Goal: Task Accomplishment & Management: Manage account settings

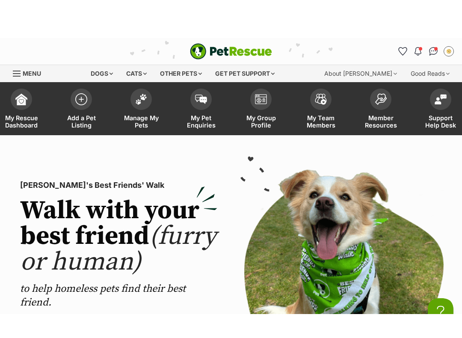
scroll to position [0, 0]
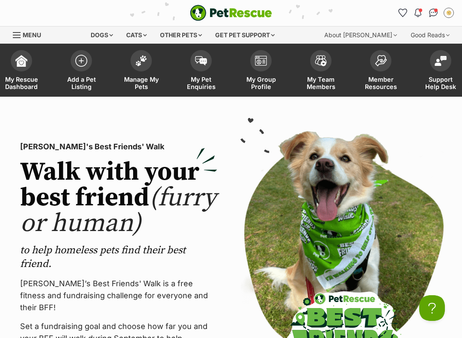
click at [109, 31] on div "Dogs" at bounding box center [102, 35] width 34 height 17
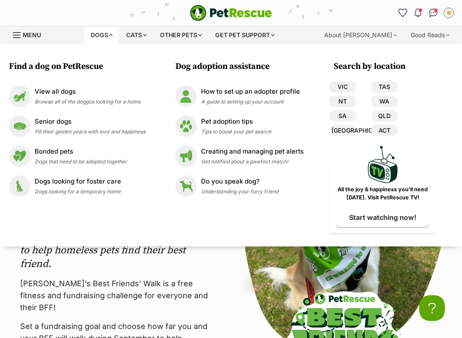
scroll to position [0, 0]
click at [56, 99] on span "Browse all of the doggos looking for a home" at bounding box center [88, 101] width 106 height 6
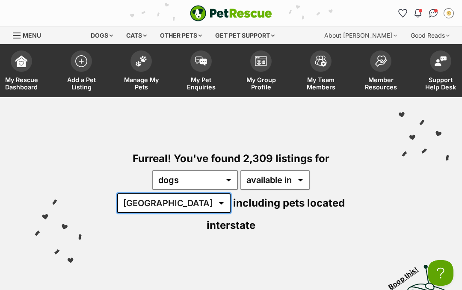
click at [231, 193] on select "Australia ACT NSW NT QLD SA TAS VIC WA" at bounding box center [173, 203] width 113 height 20
select select "VIC"
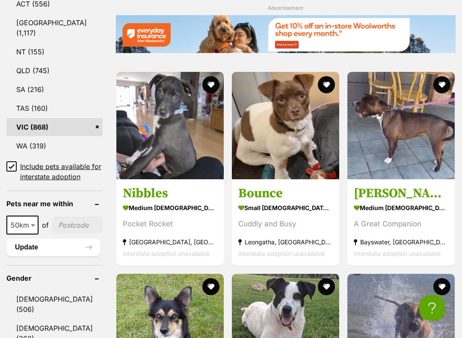
scroll to position [562, 0]
click at [290, 218] on div "Cuddly and Busy" at bounding box center [285, 224] width 95 height 12
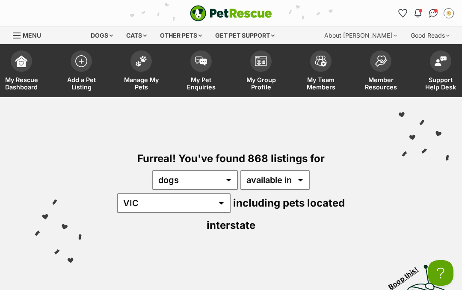
scroll to position [586, 0]
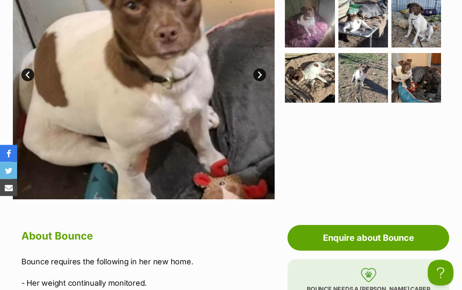
scroll to position [228, 0]
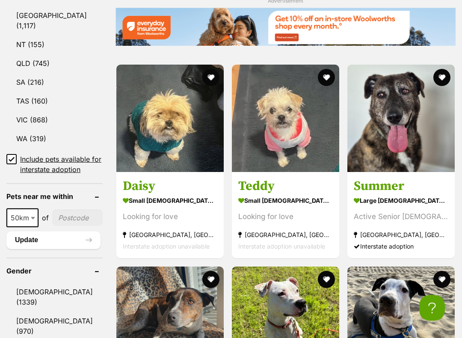
scroll to position [569, 0]
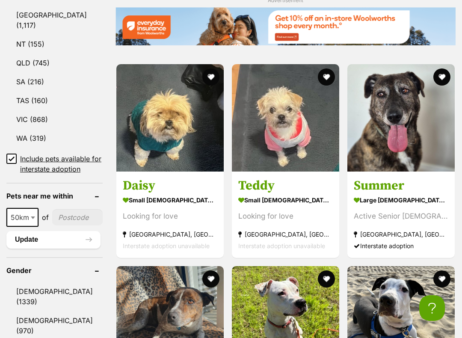
click at [270, 132] on img at bounding box center [285, 117] width 107 height 107
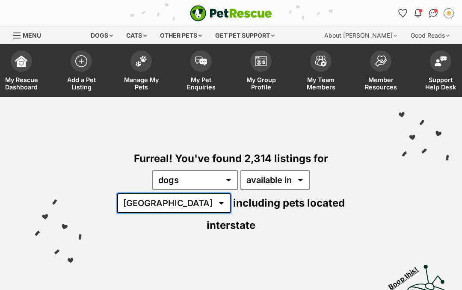
click at [231, 193] on select "[GEOGRAPHIC_DATA] [GEOGRAPHIC_DATA] [GEOGRAPHIC_DATA] [GEOGRAPHIC_DATA] [GEOGRA…" at bounding box center [173, 203] width 113 height 20
select select "VIC"
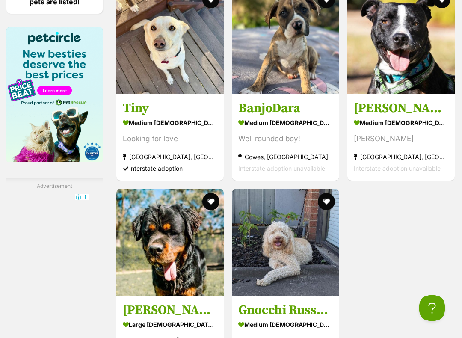
scroll to position [1450, 0]
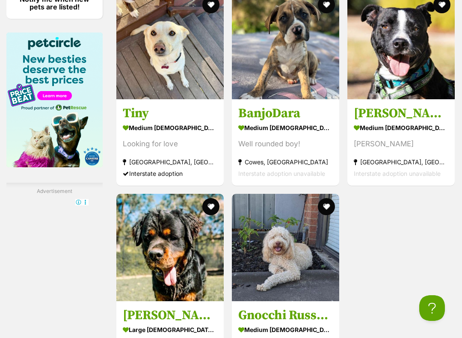
click at [302, 95] on img at bounding box center [285, 45] width 107 height 107
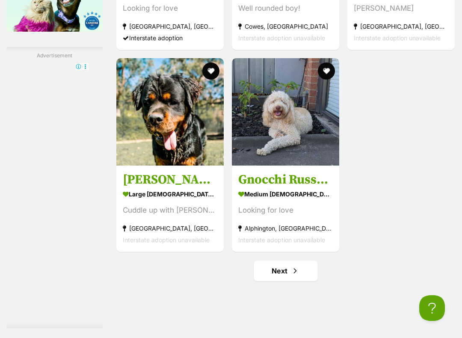
scroll to position [1586, 0]
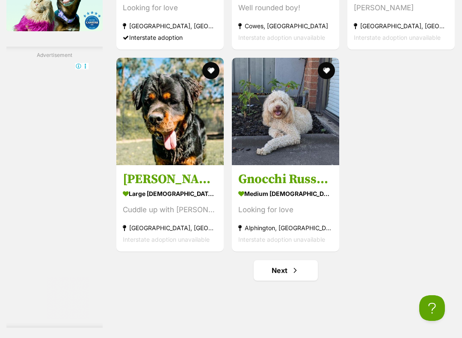
click at [293, 165] on img at bounding box center [285, 111] width 107 height 107
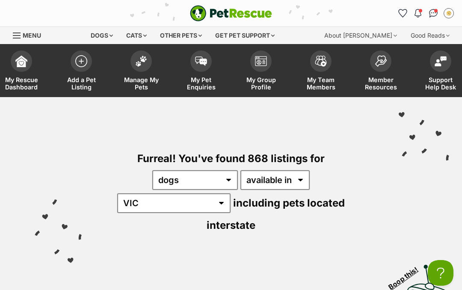
scroll to position [1610, 0]
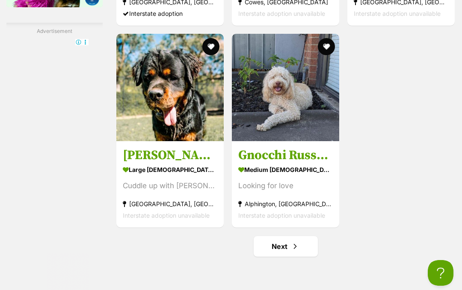
click at [142, 163] on h3 "Kozy Falko" at bounding box center [170, 155] width 95 height 16
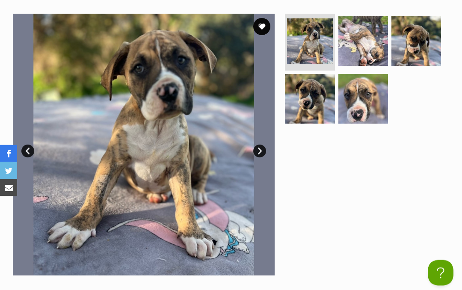
scroll to position [190, 0]
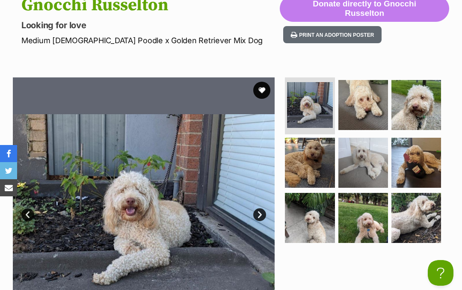
scroll to position [127, 0]
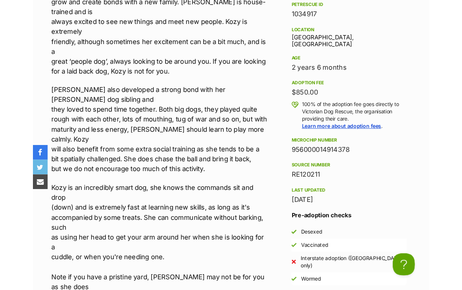
scroll to position [614, 0]
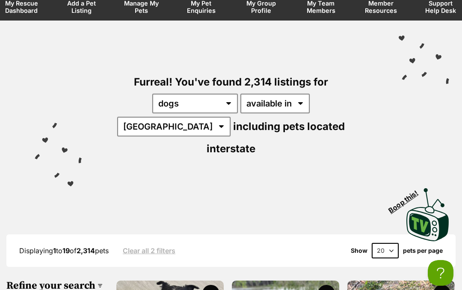
scroll to position [76, 0]
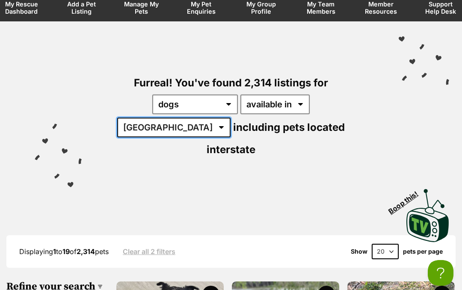
click at [231, 118] on select "[GEOGRAPHIC_DATA] [GEOGRAPHIC_DATA] [GEOGRAPHIC_DATA] [GEOGRAPHIC_DATA] [GEOGRA…" at bounding box center [173, 128] width 113 height 20
select select "QLD"
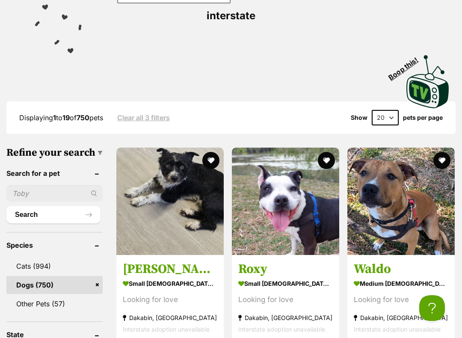
click at [164, 277] on section "small male Dog Looking for love Dakabin, QLD Interstate adoption unavailable" at bounding box center [170, 306] width 95 height 58
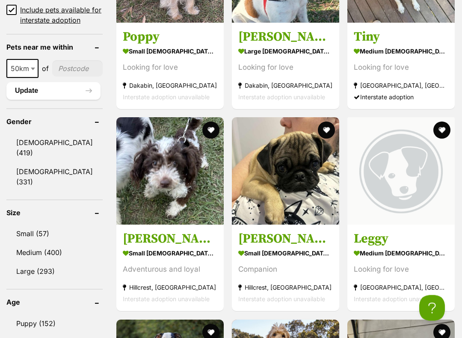
scroll to position [718, 0]
click at [152, 196] on img at bounding box center [169, 170] width 107 height 107
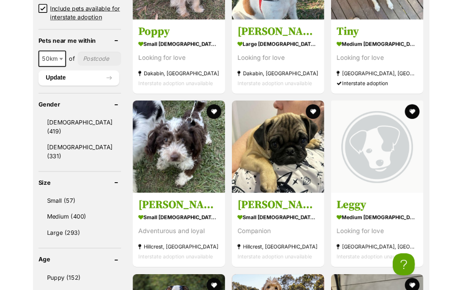
scroll to position [742, 0]
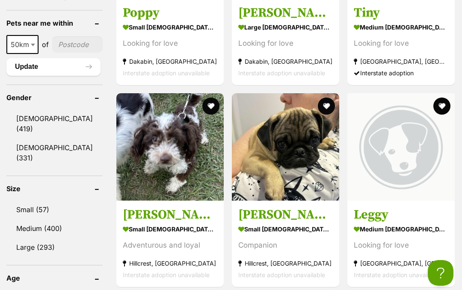
click at [297, 244] on section "small male Dog Companion Hillcrest, QLD Interstate adoption unavailable" at bounding box center [285, 252] width 95 height 58
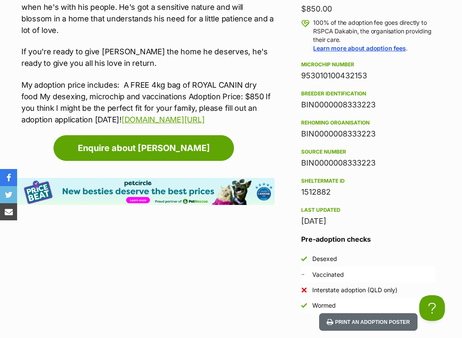
click at [24, 290] on article "Advertisement Adoption information I've been adopted! This pet is no longer ava…" at bounding box center [144, 248] width 262 height 820
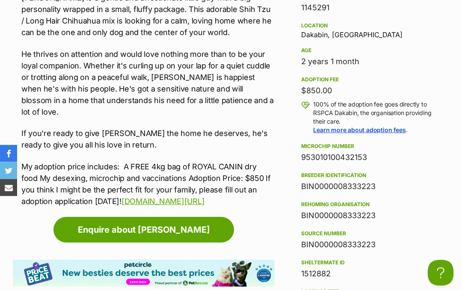
scroll to position [571, 0]
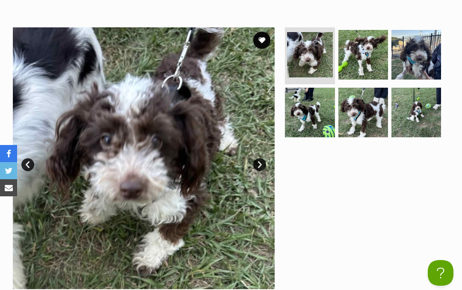
scroll to position [186, 0]
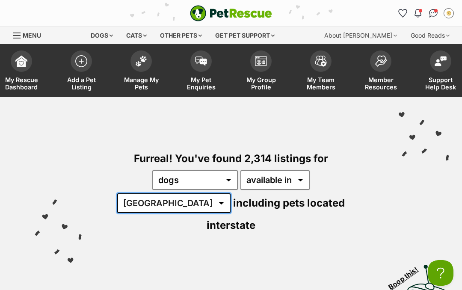
click at [231, 193] on select "[GEOGRAPHIC_DATA] [GEOGRAPHIC_DATA] [GEOGRAPHIC_DATA] [GEOGRAPHIC_DATA] [GEOGRA…" at bounding box center [173, 203] width 113 height 20
select select "VIC"
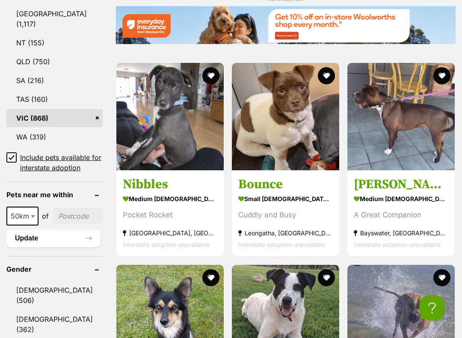
scroll to position [571, 0]
click at [431, 216] on div "A Great Companion" at bounding box center [401, 215] width 95 height 12
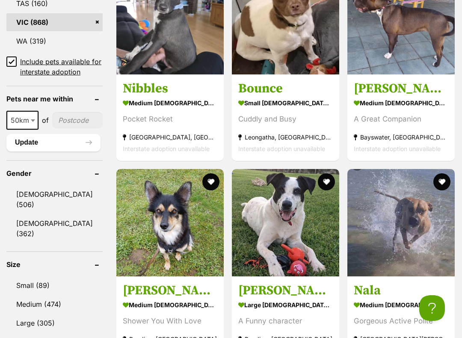
scroll to position [707, 0]
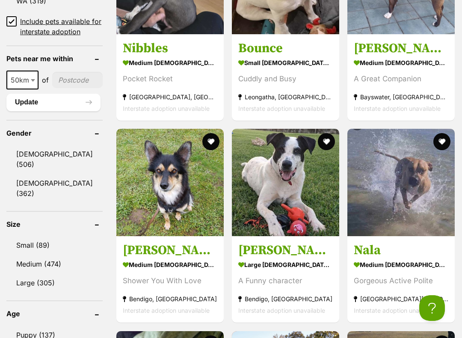
click at [414, 222] on img at bounding box center [400, 182] width 107 height 107
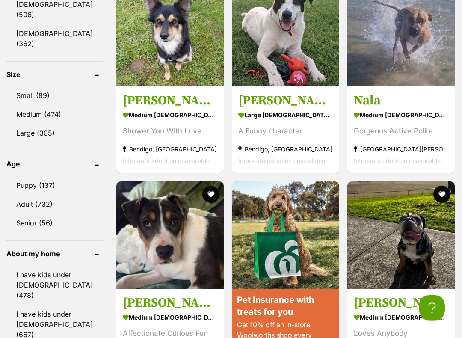
scroll to position [866, 0]
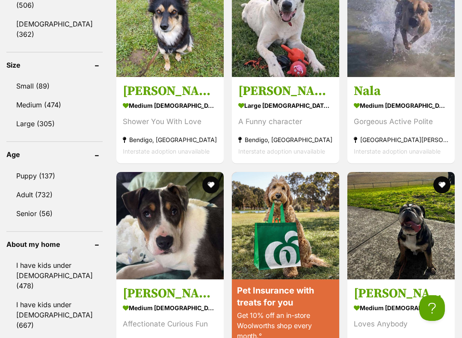
click at [162, 58] on img at bounding box center [169, 23] width 107 height 107
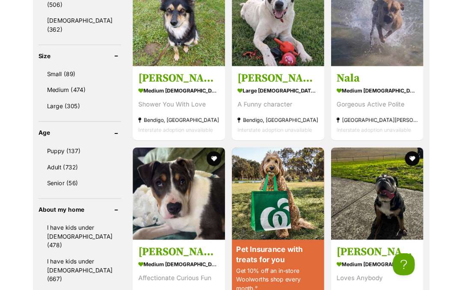
scroll to position [890, 0]
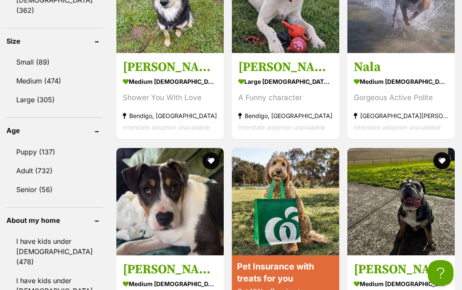
click at [286, 222] on link at bounding box center [285, 245] width 107 height 194
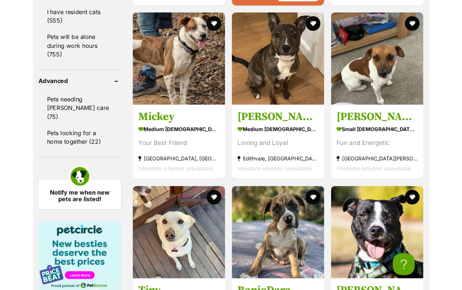
scroll to position [1249, 0]
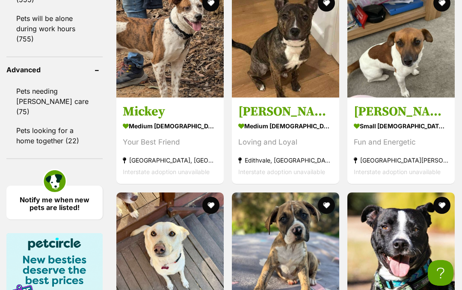
click at [280, 98] on img at bounding box center [285, 43] width 107 height 107
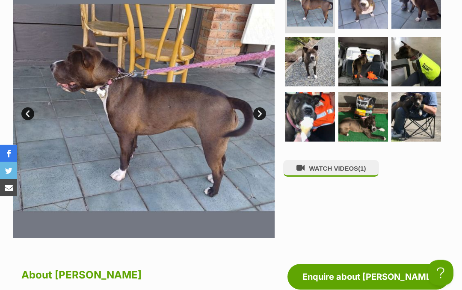
scroll to position [238, 0]
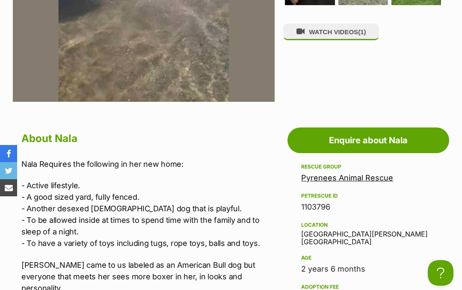
scroll to position [163, 0]
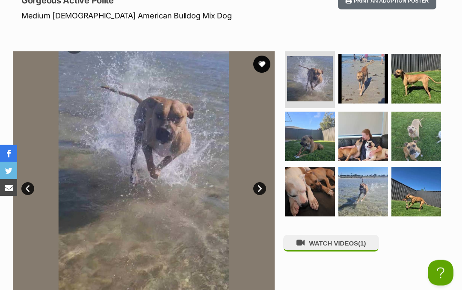
click at [355, 241] on button "WATCH VIDEOS (1)" at bounding box center [331, 243] width 96 height 17
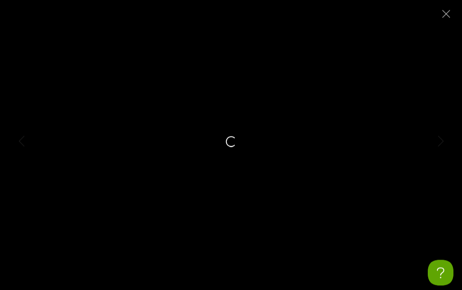
scroll to position [163, 0]
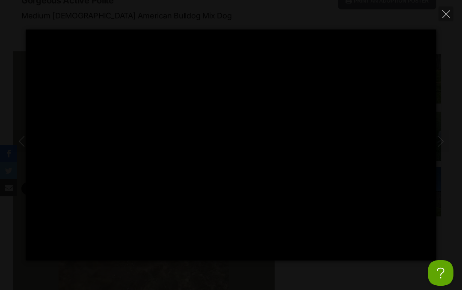
click at [201, 193] on div at bounding box center [231, 145] width 411 height 231
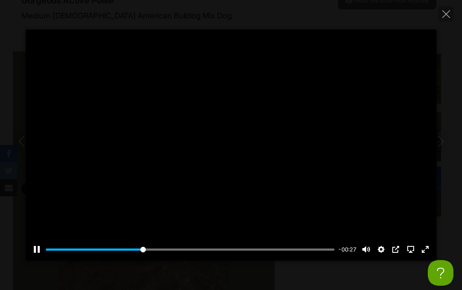
type input "34.04"
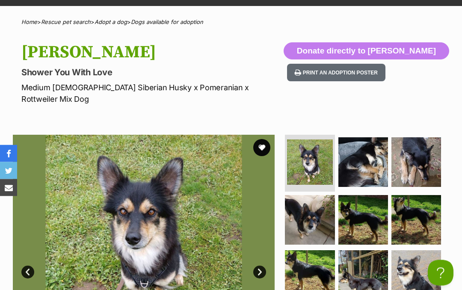
scroll to position [89, 0]
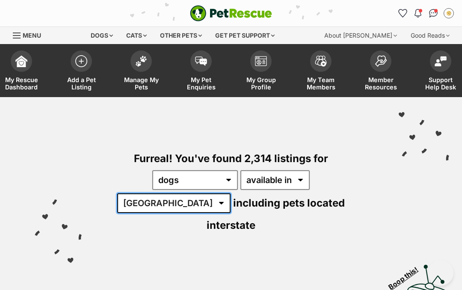
click at [231, 193] on select "Australia ACT NSW NT QLD SA TAS VIC WA" at bounding box center [173, 203] width 113 height 20
select select "VIC"
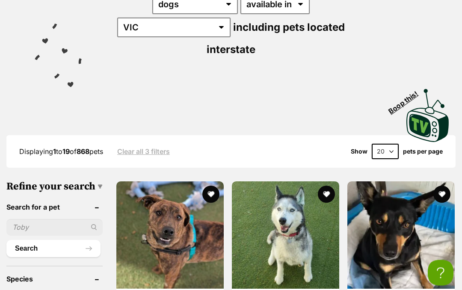
scroll to position [176, 0]
click at [411, 234] on img at bounding box center [400, 234] width 107 height 107
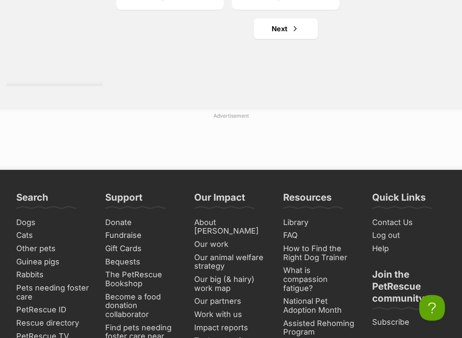
scroll to position [1828, 0]
click at [269, 39] on link "Next" at bounding box center [286, 28] width 64 height 21
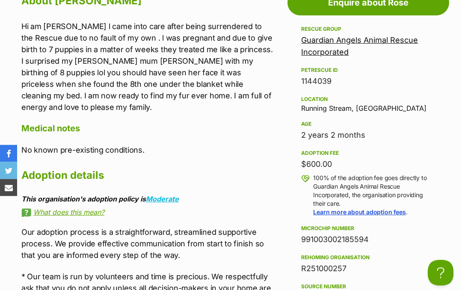
scroll to position [512, 0]
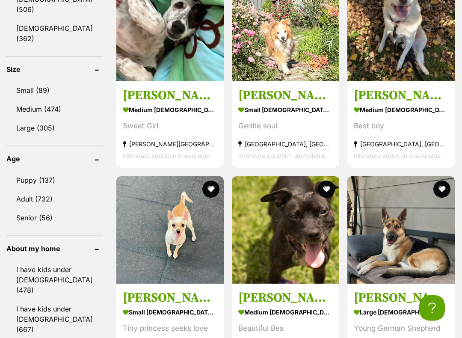
scroll to position [861, 0]
click at [280, 81] on img at bounding box center [285, 27] width 107 height 107
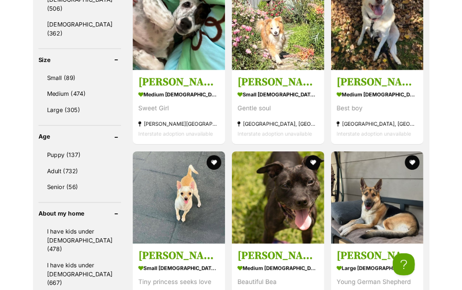
scroll to position [885, 0]
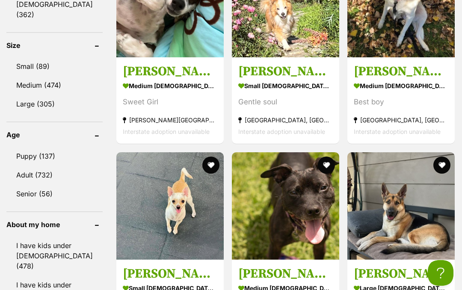
click at [414, 244] on img at bounding box center [400, 205] width 107 height 107
click at [411, 260] on img at bounding box center [400, 205] width 107 height 107
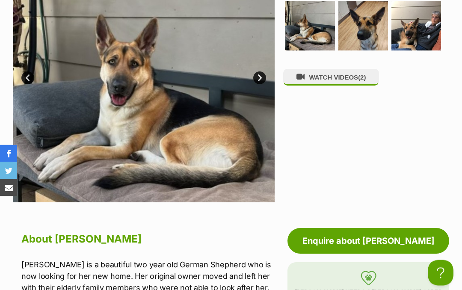
click at [350, 75] on button "WATCH VIDEOS (2)" at bounding box center [331, 77] width 96 height 17
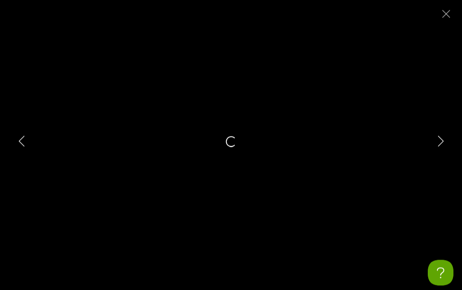
scroll to position [274, 0]
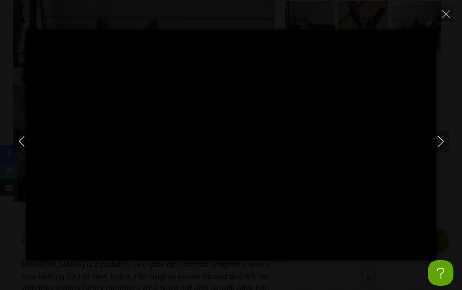
type input "31.58"
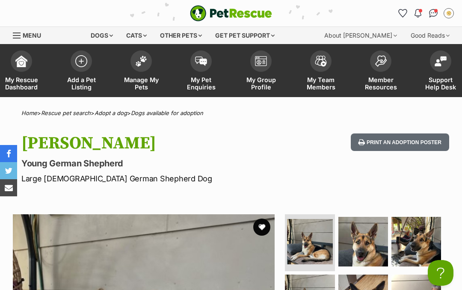
click at [145, 60] on img at bounding box center [141, 61] width 12 height 11
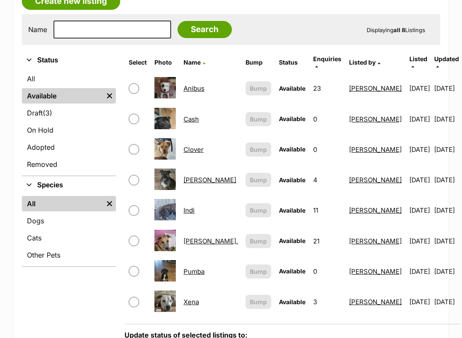
scroll to position [237, 0]
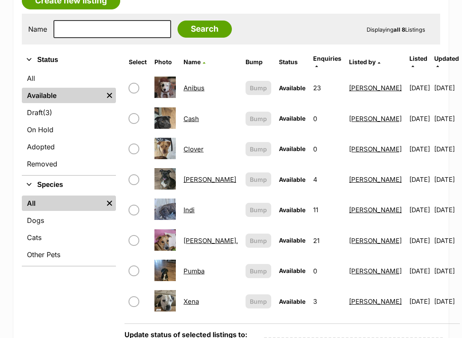
click at [173, 290] on img at bounding box center [164, 300] width 21 height 21
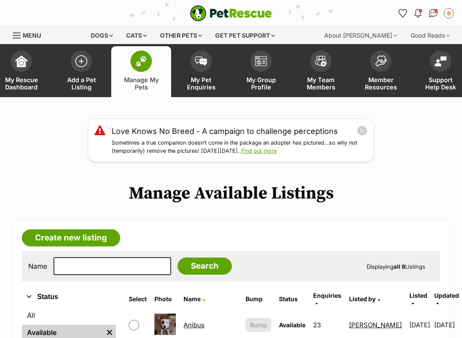
scroll to position [348, 0]
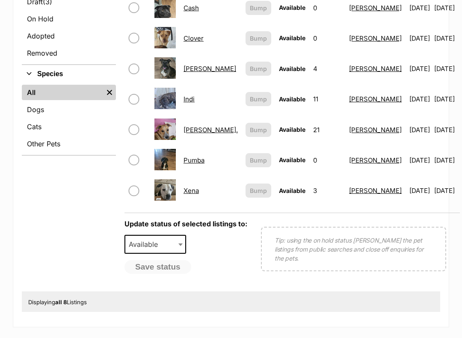
click at [199, 186] on link "Xena" at bounding box center [190, 190] width 15 height 8
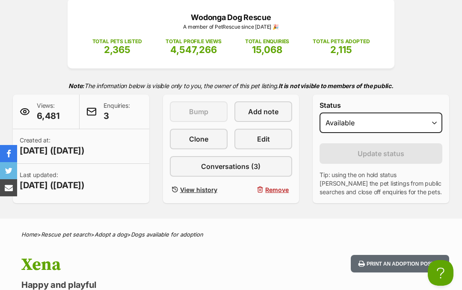
scroll to position [115, 0]
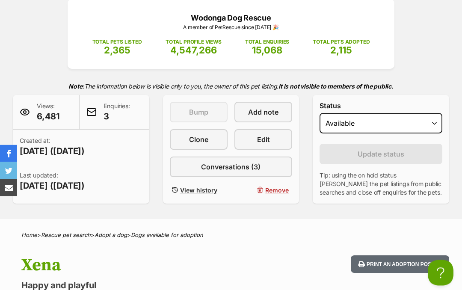
click at [274, 142] on link "Edit" at bounding box center [263, 140] width 58 height 21
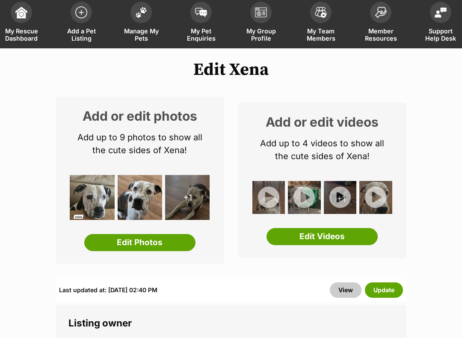
click at [355, 214] on div "+1" at bounding box center [340, 197] width 33 height 33
click at [151, 238] on link "Edit Photos" at bounding box center [139, 242] width 111 height 17
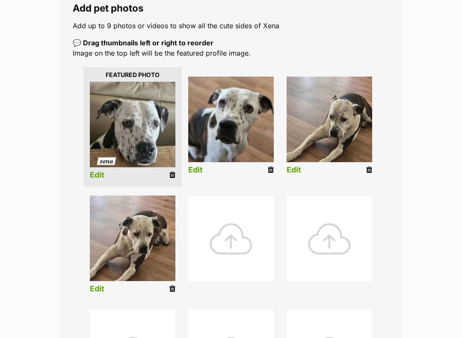
scroll to position [156, 0]
click at [228, 241] on div at bounding box center [231, 239] width 86 height 86
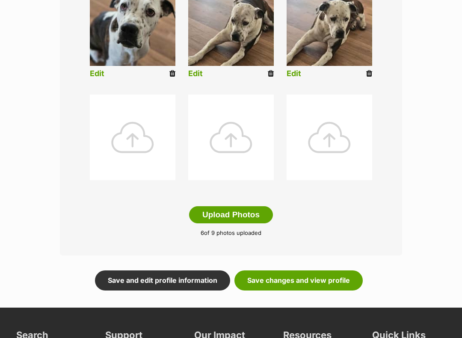
scroll to position [393, 0]
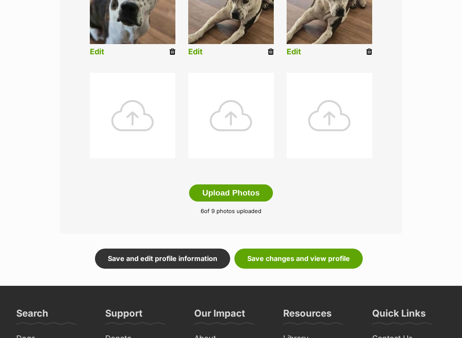
click at [313, 257] on link "Save changes and view profile" at bounding box center [298, 258] width 128 height 20
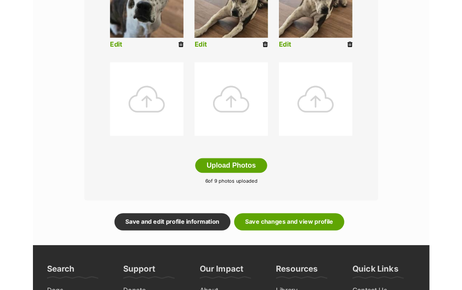
scroll to position [417, 0]
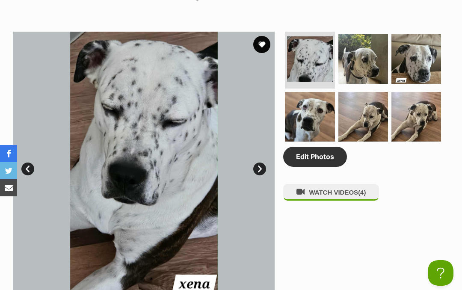
scroll to position [426, 0]
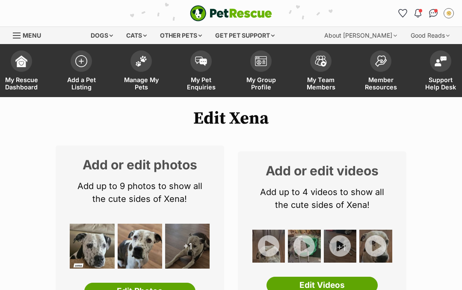
scroll to position [73, 0]
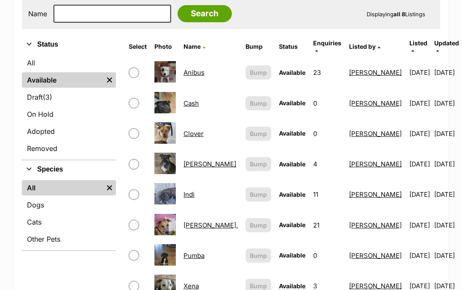
scroll to position [251, 0]
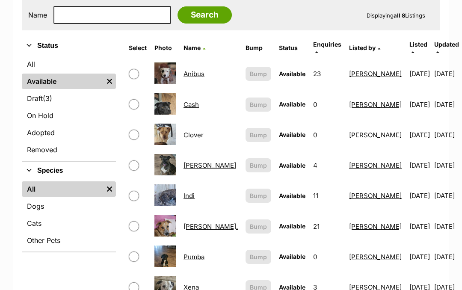
click at [204, 70] on link "Anibus" at bounding box center [193, 74] width 21 height 8
